Goal: Transaction & Acquisition: Obtain resource

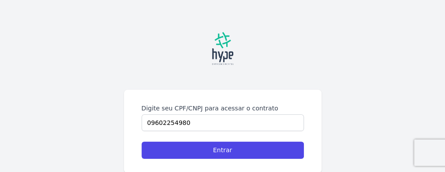
type input "09602254980"
click at [142, 142] on input "Entrar" at bounding box center [223, 150] width 162 height 17
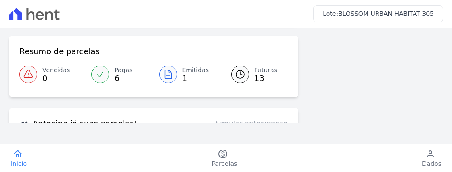
scroll to position [115, 0]
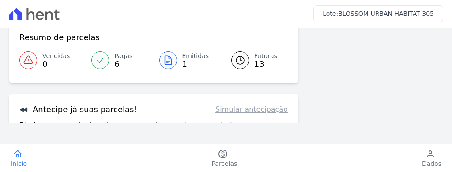
click at [163, 60] on icon at bounding box center [168, 60] width 11 height 11
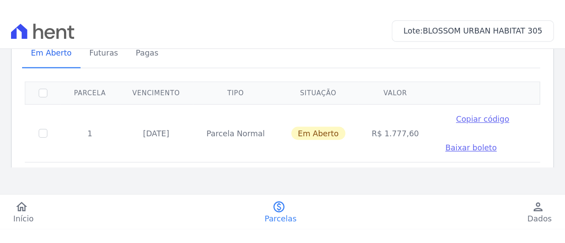
scroll to position [75, 0]
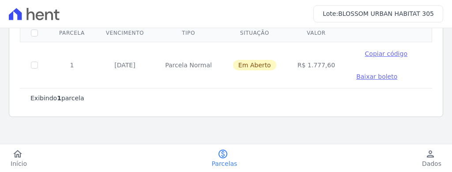
click at [356, 77] on span "Baixar boleto" at bounding box center [376, 76] width 41 height 7
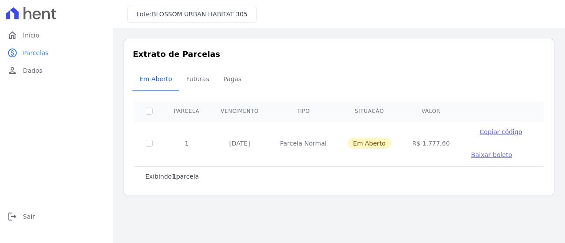
scroll to position [0, 0]
click at [183, 77] on span "Futuras" at bounding box center [198, 79] width 34 height 18
